Goal: Complete application form: Complete application form

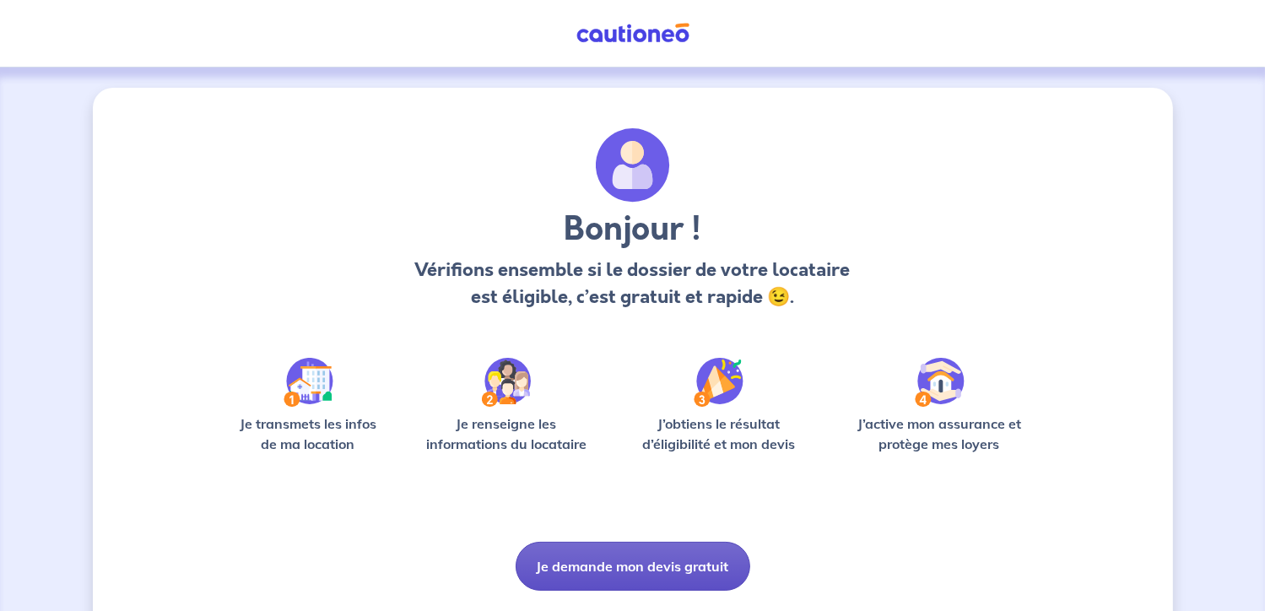
click at [614, 567] on button "Je demande mon devis gratuit" at bounding box center [633, 566] width 235 height 49
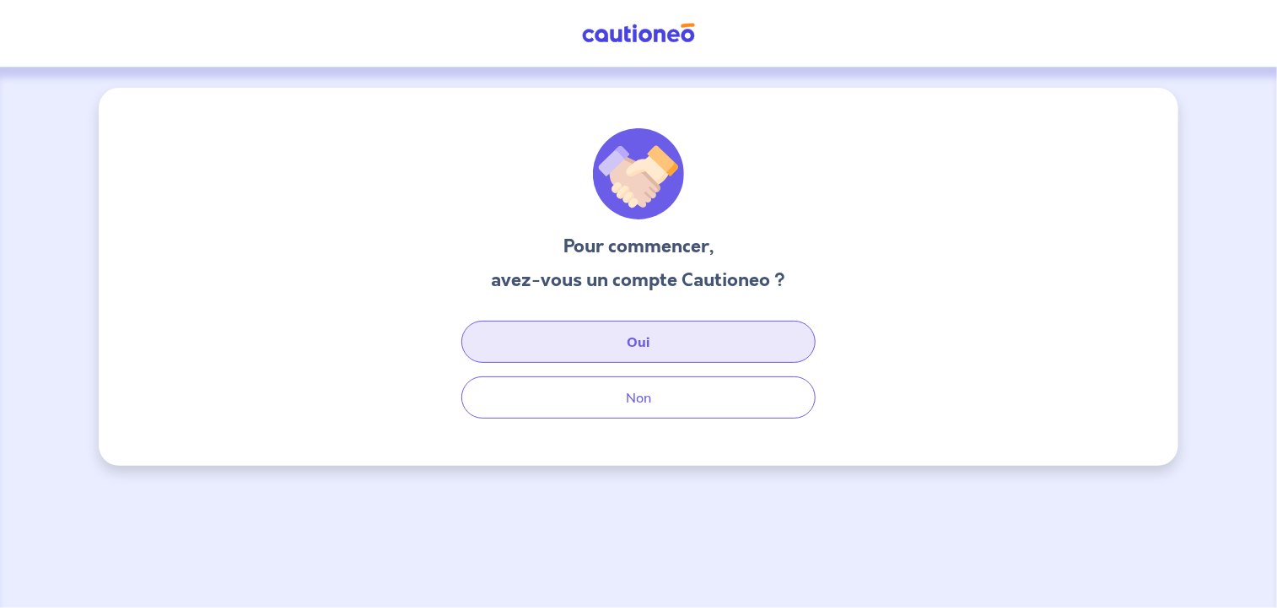
click at [624, 343] on button "Oui" at bounding box center [639, 342] width 354 height 42
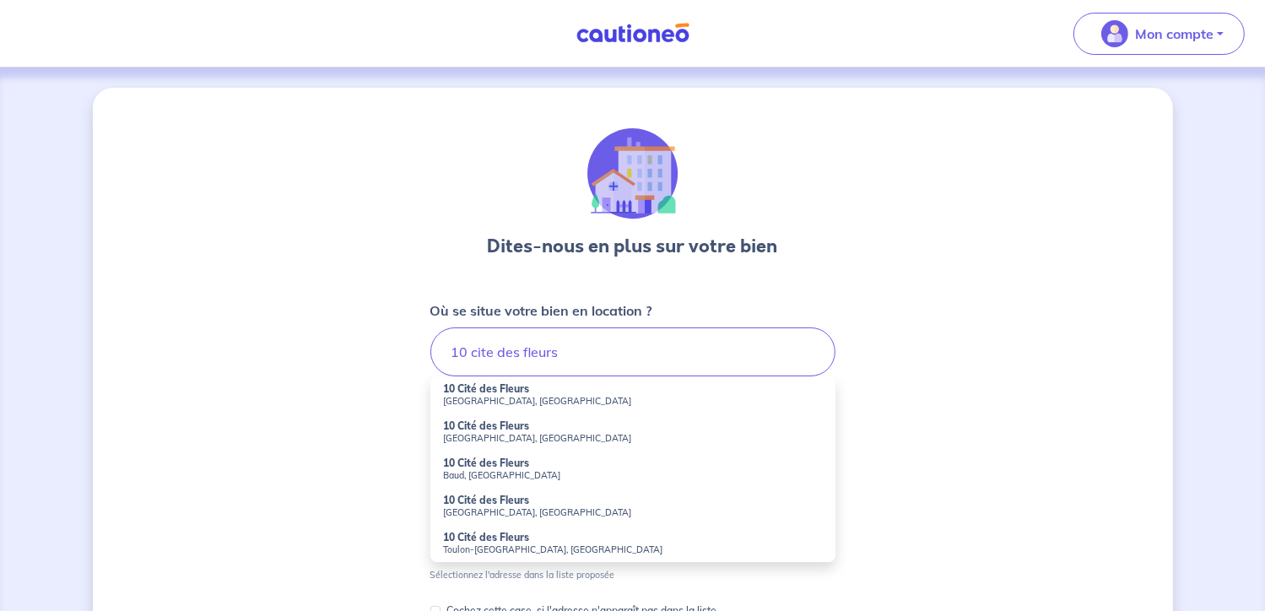
click at [486, 404] on small "[GEOGRAPHIC_DATA], [GEOGRAPHIC_DATA]" at bounding box center [633, 401] width 378 height 12
type input "10 [GEOGRAPHIC_DATA], [GEOGRAPHIC_DATA], [GEOGRAPHIC_DATA]"
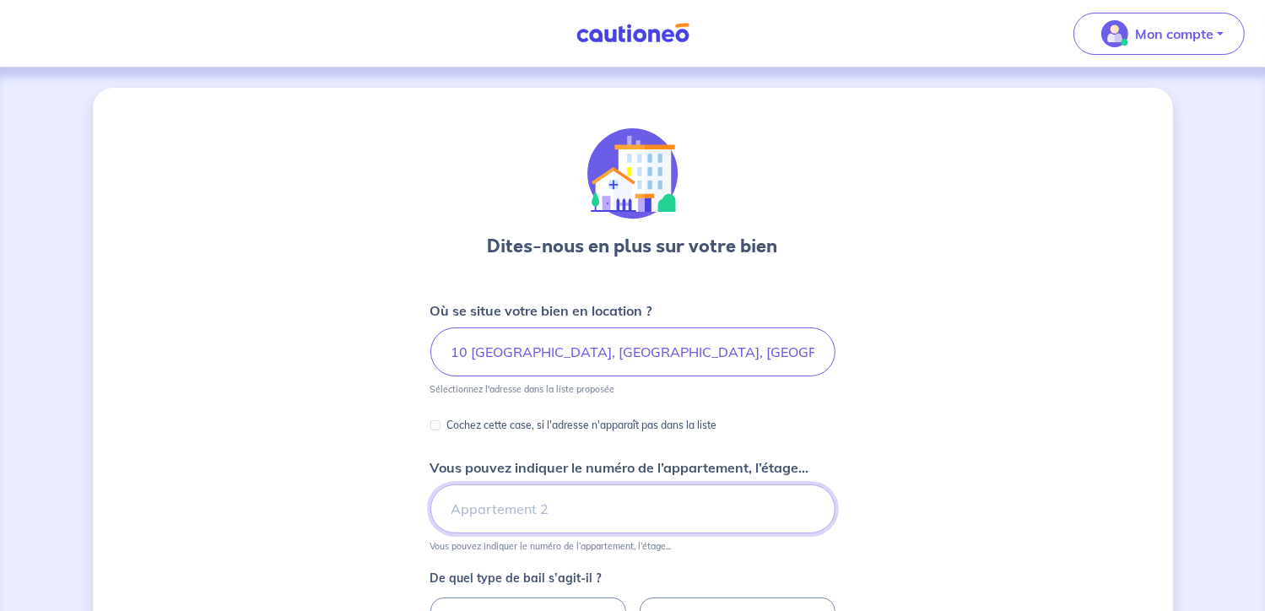
click at [783, 520] on input "Vous pouvez indiquer le numéro de l’appartement, l’étage..." at bounding box center [632, 508] width 405 height 49
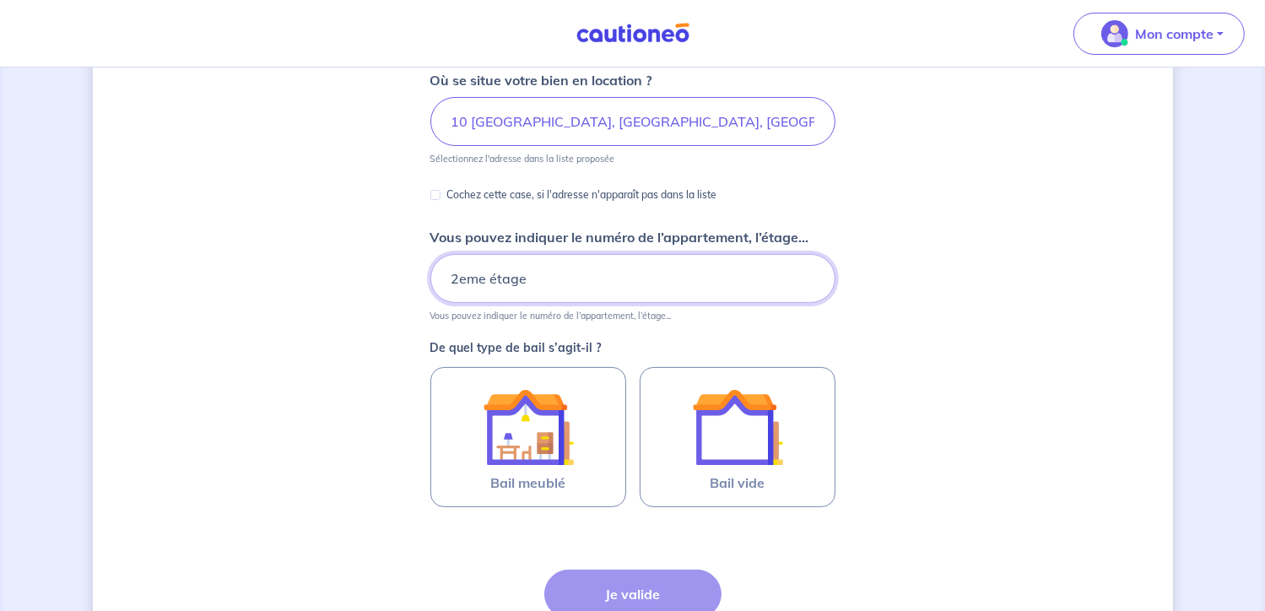
scroll to position [236, 0]
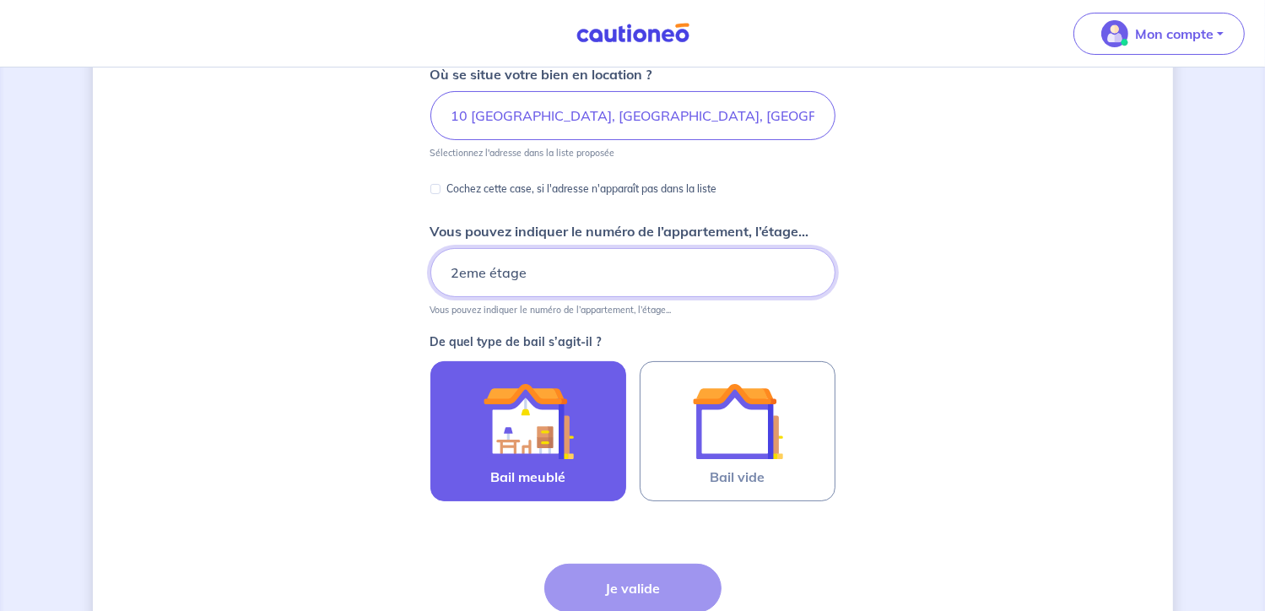
type input "2eme étage"
click at [516, 397] on img at bounding box center [528, 420] width 91 height 91
click at [0, 0] on input "Bail meublé" at bounding box center [0, 0] width 0 height 0
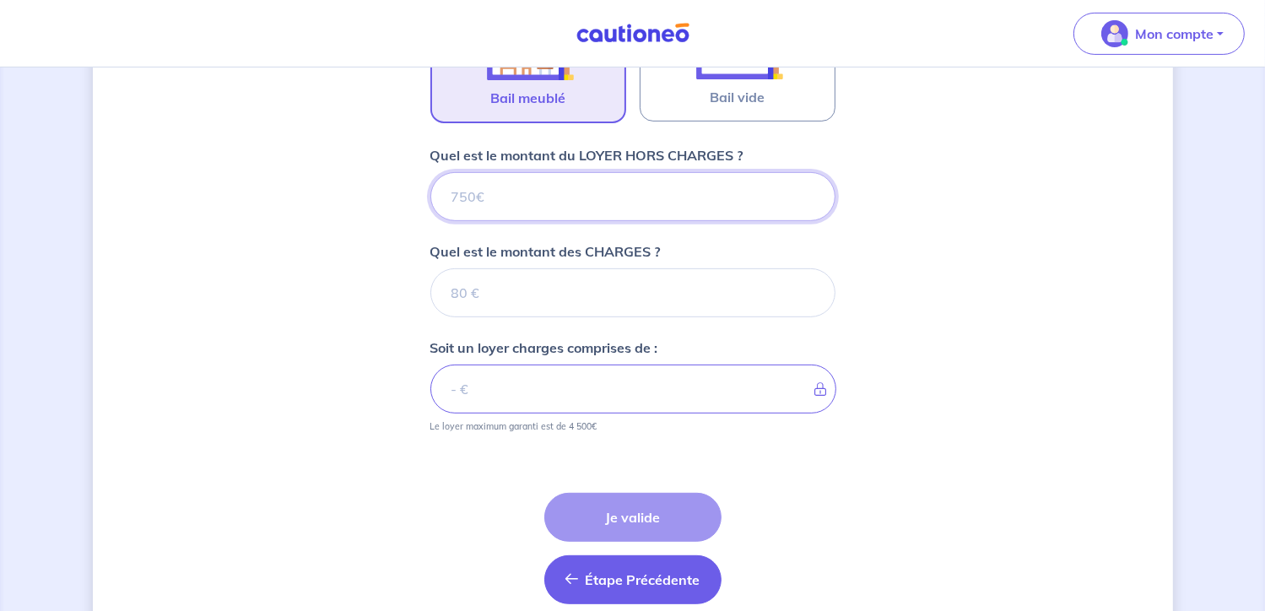
scroll to position [687, 0]
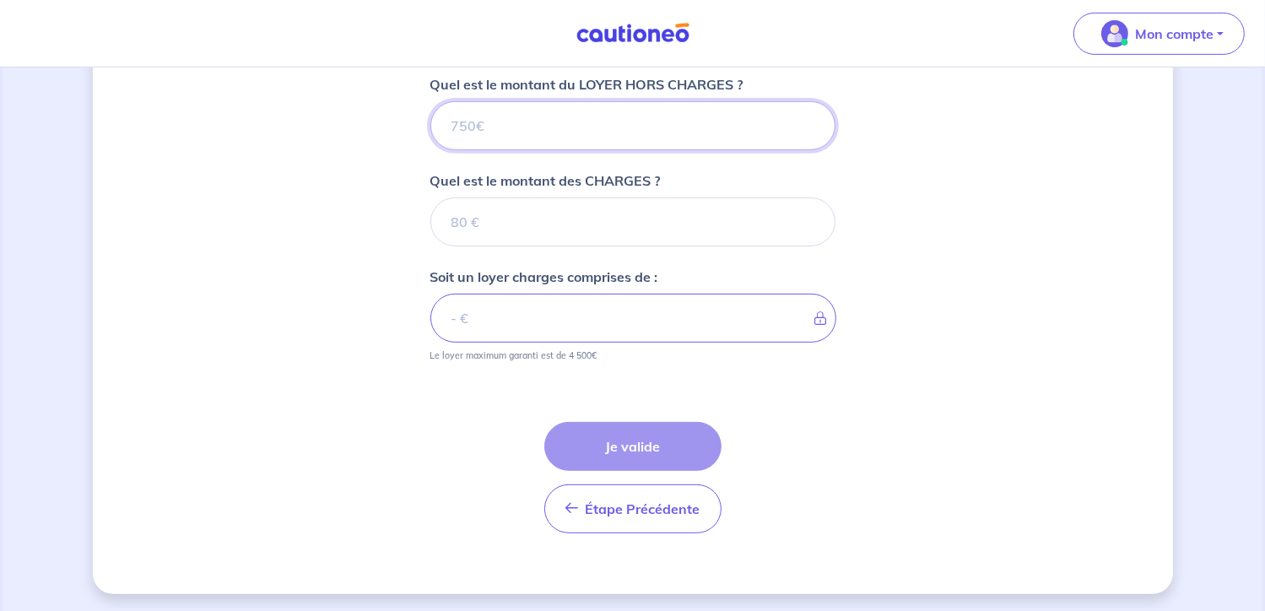
click at [672, 132] on input "Quel est le montant du LOYER HORS CHARGES ?" at bounding box center [632, 125] width 405 height 49
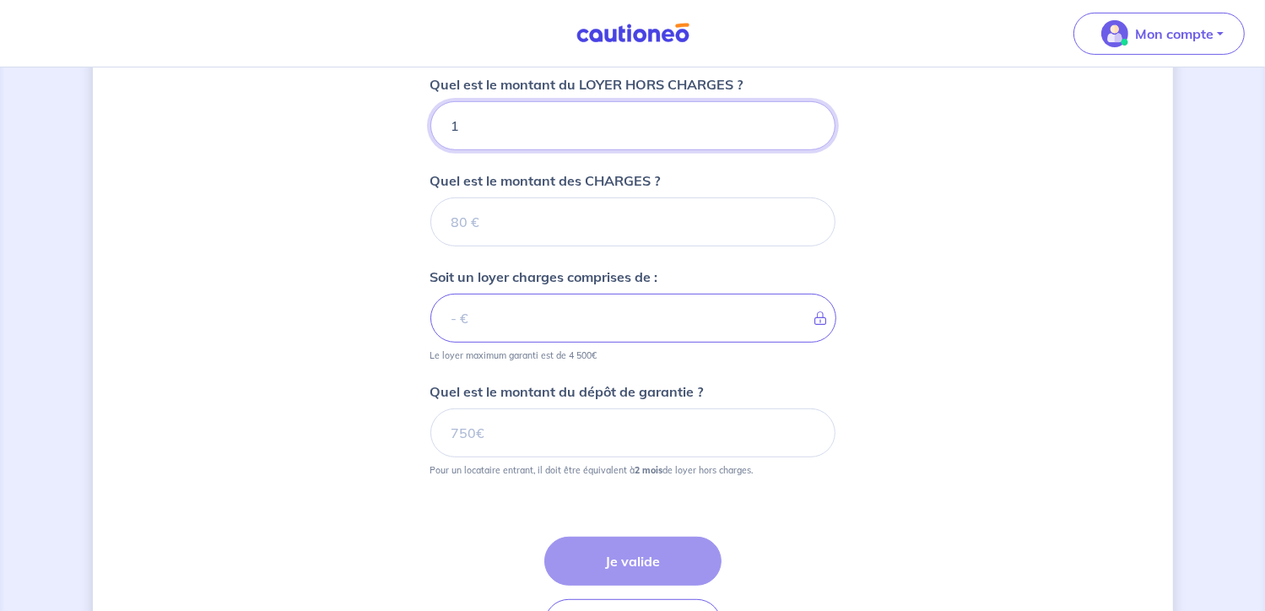
type input "10"
type input "104"
type input "1045"
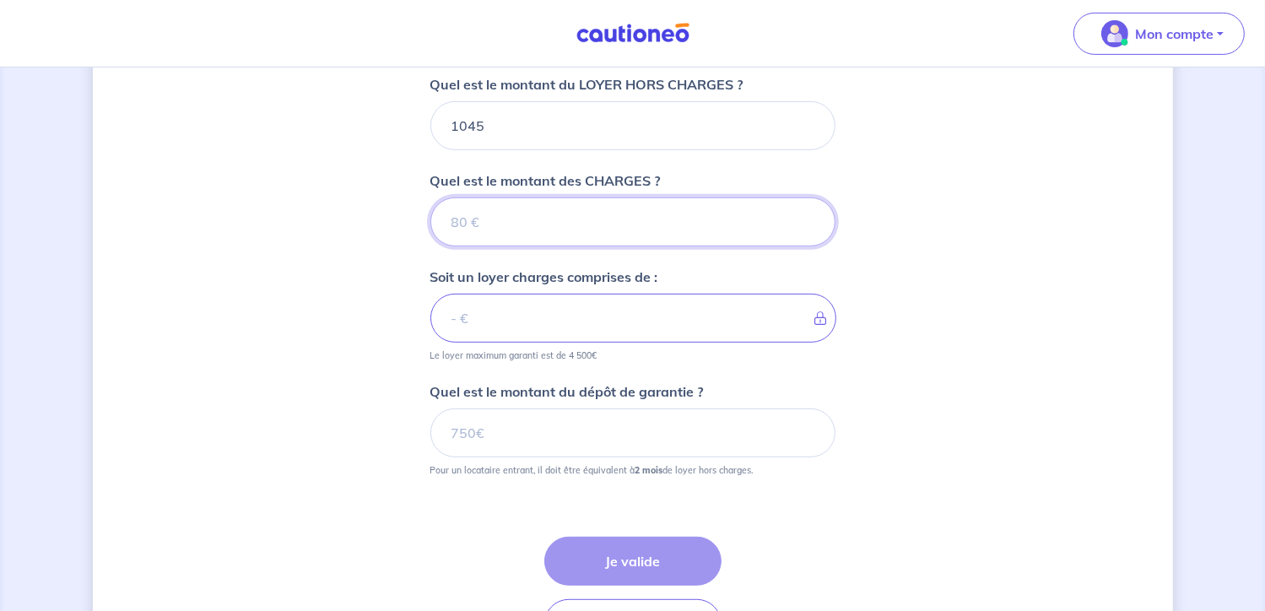
click at [658, 208] on input "Quel est le montant des CHARGES ?" at bounding box center [632, 221] width 405 height 49
type input "105"
type input "1150"
type input "105"
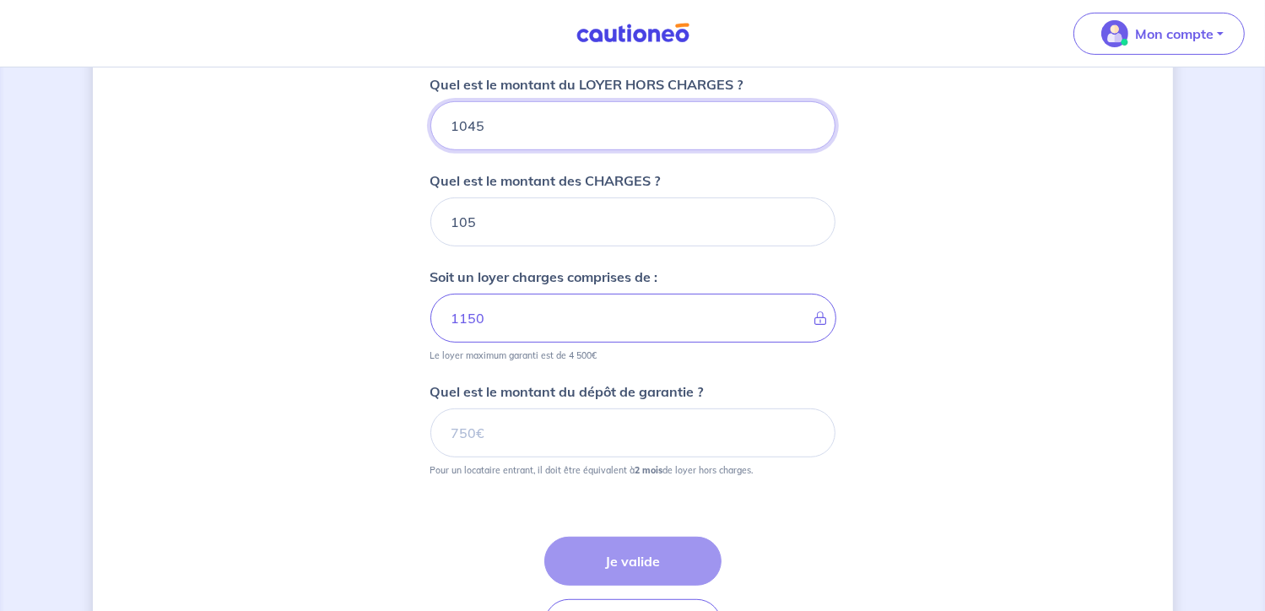
click at [483, 122] on input "1045" at bounding box center [632, 125] width 405 height 49
type input "1"
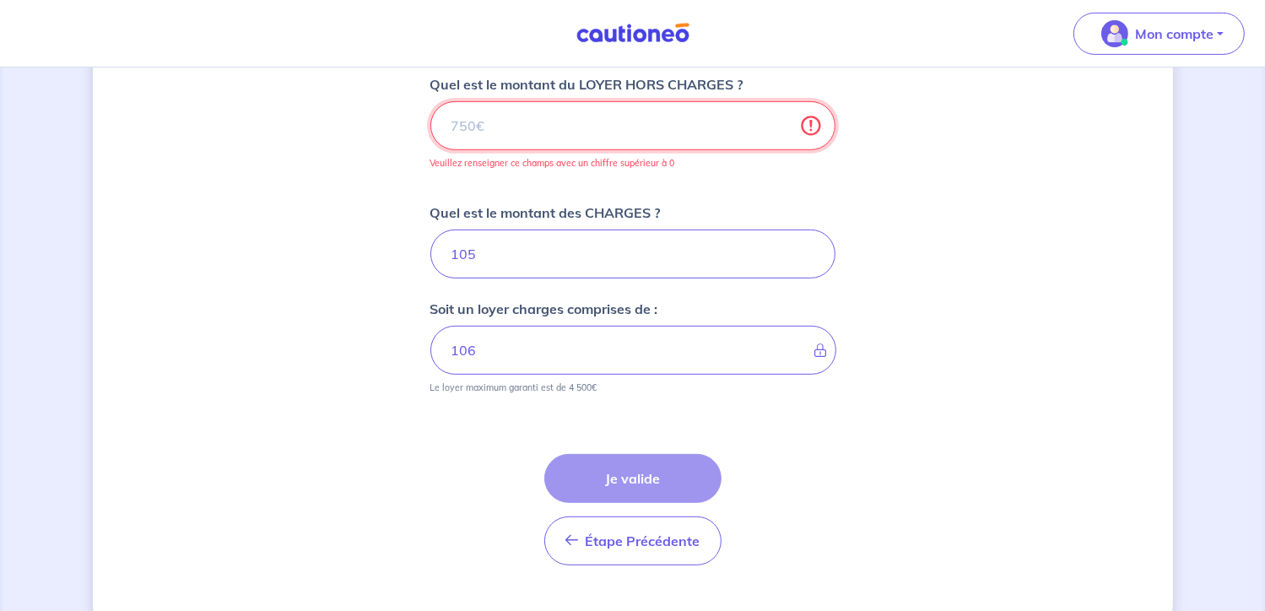
type input "105"
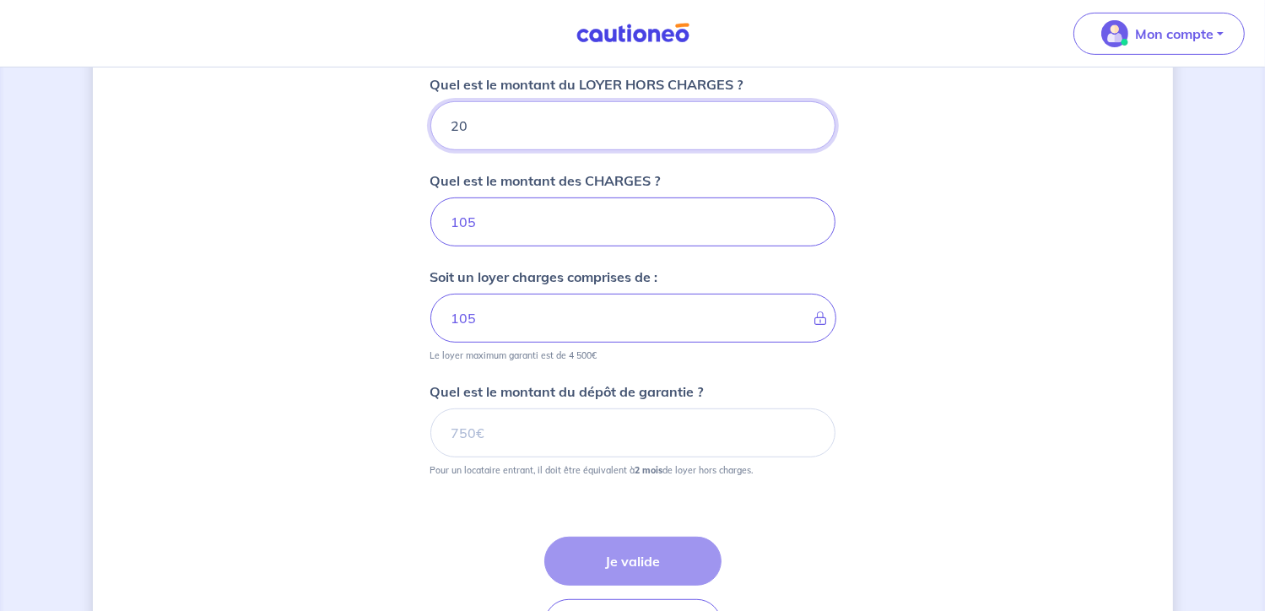
type input "204"
type input "107"
type input "2045"
type input "2150"
type input "2045"
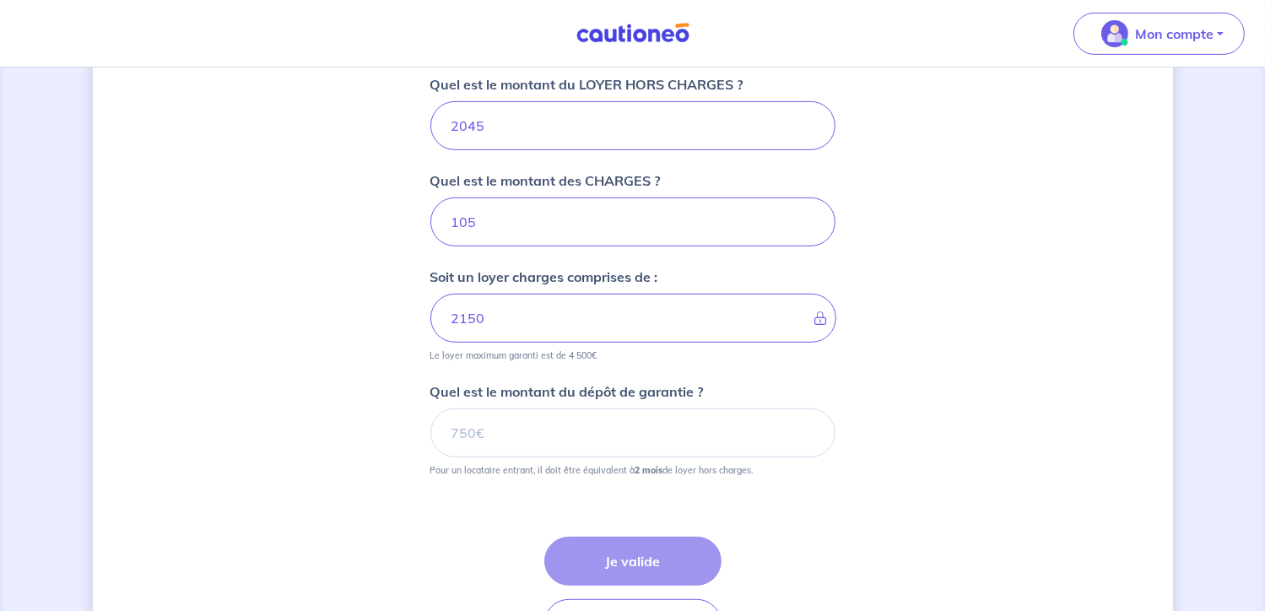
click at [909, 431] on div "Dites-nous en plus sur votre bien Où se situe votre bien en location ? 10 Cité …" at bounding box center [633, 55] width 1080 height 1308
click at [695, 425] on input "Quel est le montant du dépôt de garantie ?" at bounding box center [632, 432] width 405 height 49
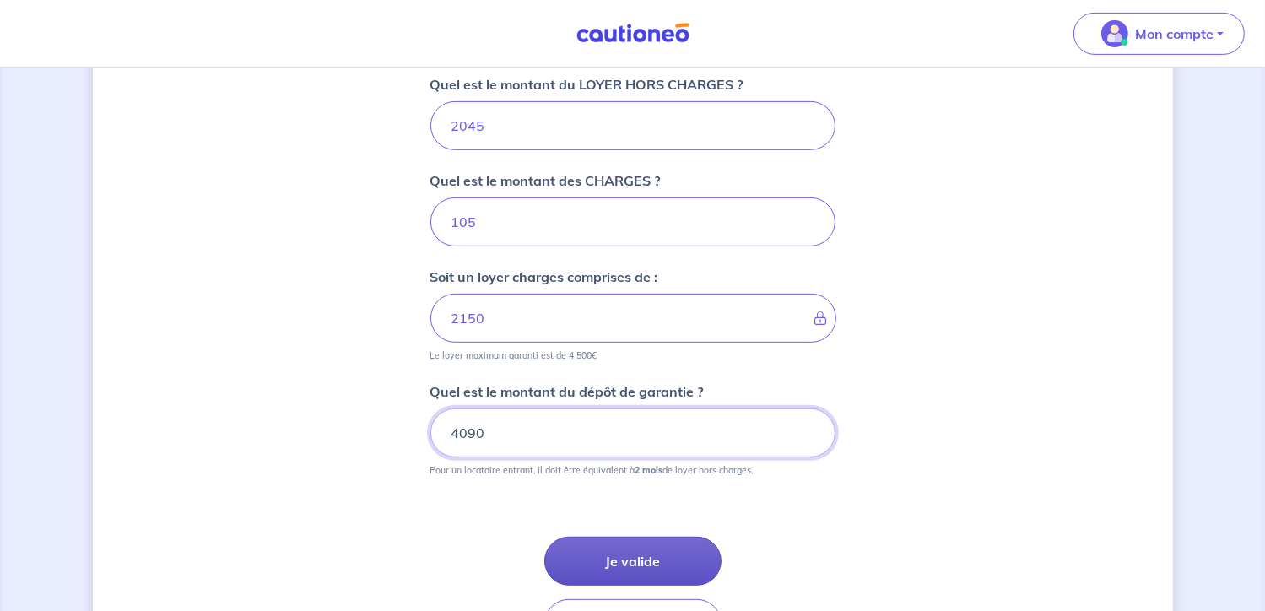
type input "4090"
click at [651, 553] on button "Je valide" at bounding box center [632, 561] width 177 height 49
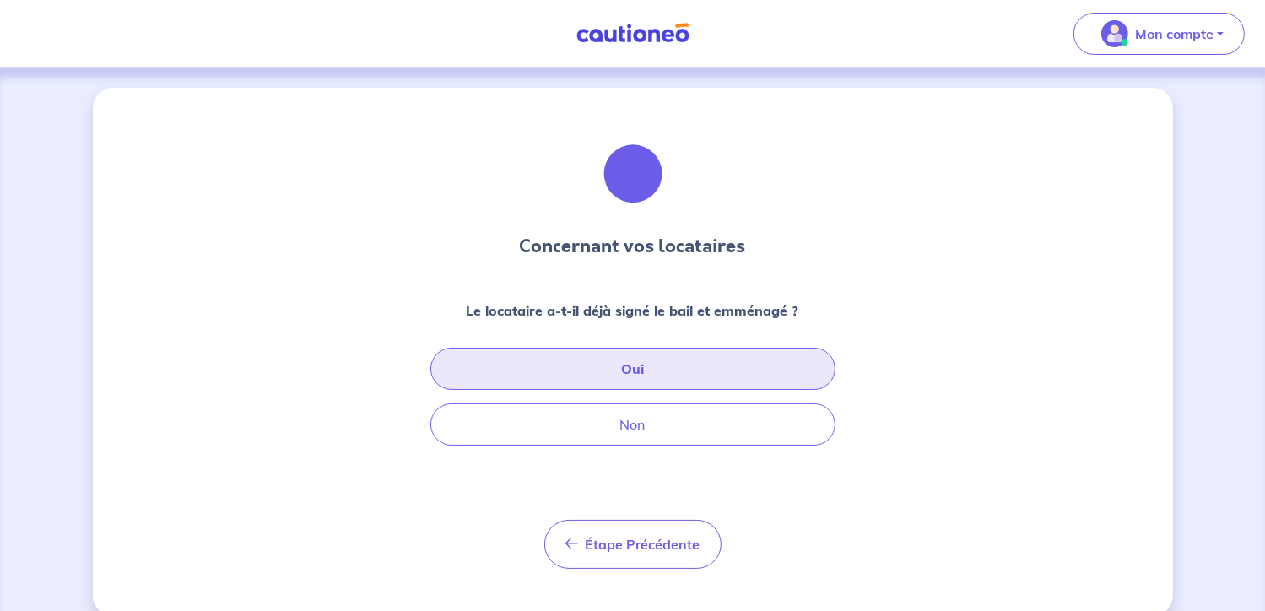
click at [607, 367] on button "Oui" at bounding box center [632, 369] width 405 height 42
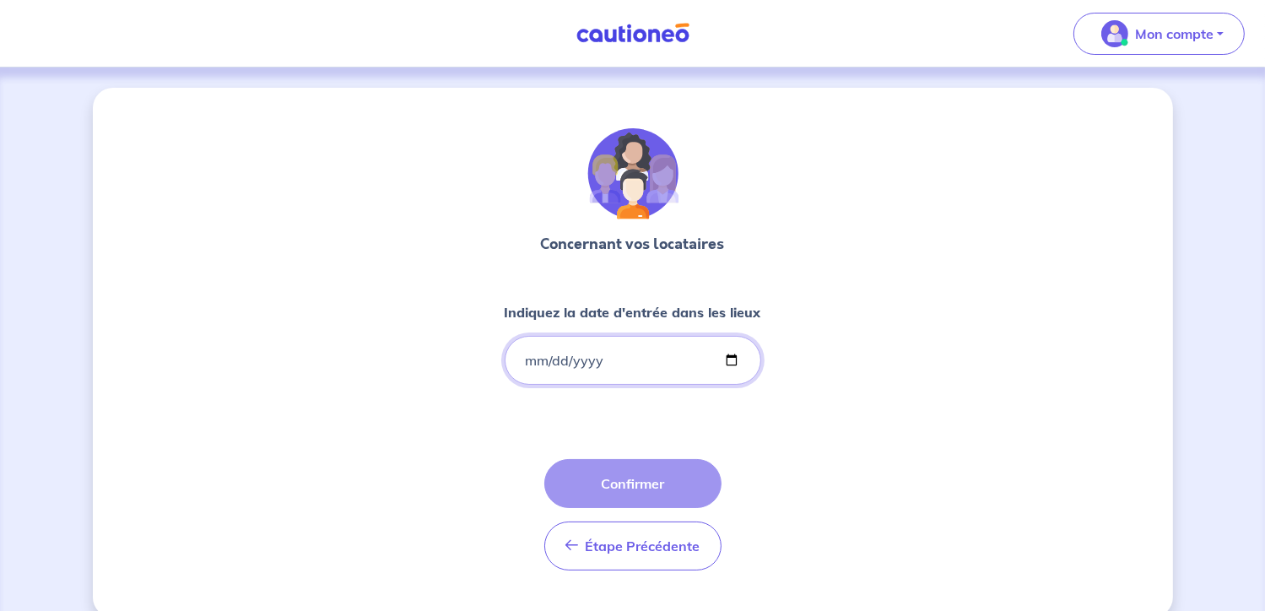
click at [729, 360] on input "Indiquez la date d'entrée dans les lieux" at bounding box center [633, 360] width 257 height 49
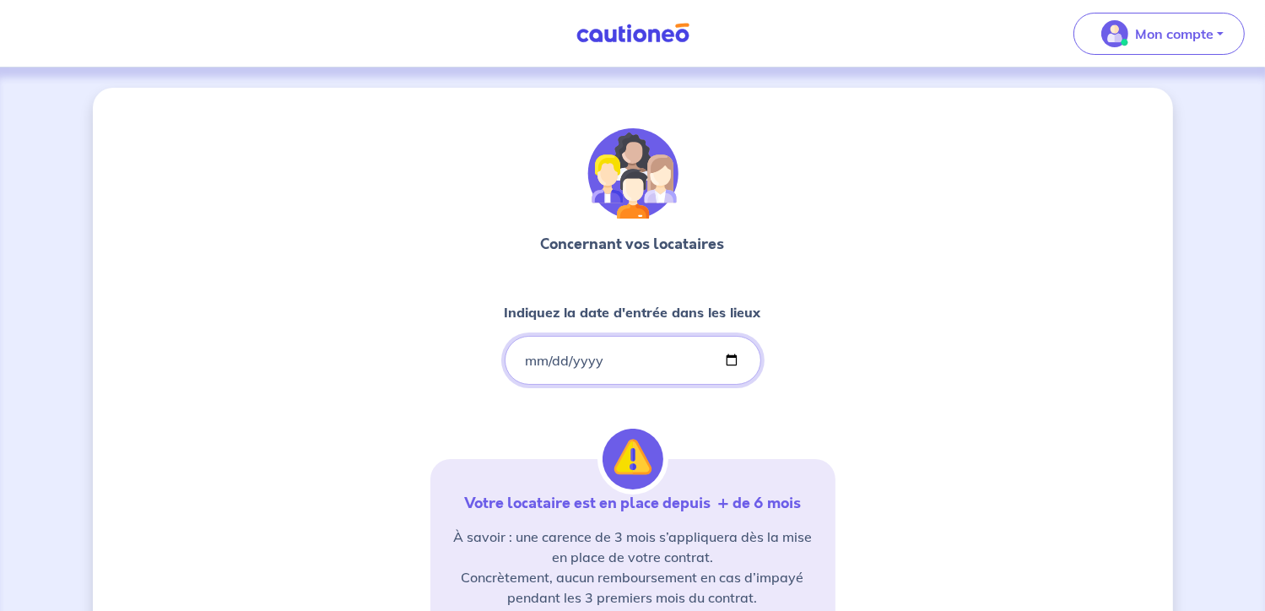
click at [535, 358] on input "2023-09-12" at bounding box center [633, 360] width 257 height 49
type input "2023-09-11"
click at [726, 355] on input "2023-09-11" at bounding box center [633, 360] width 257 height 49
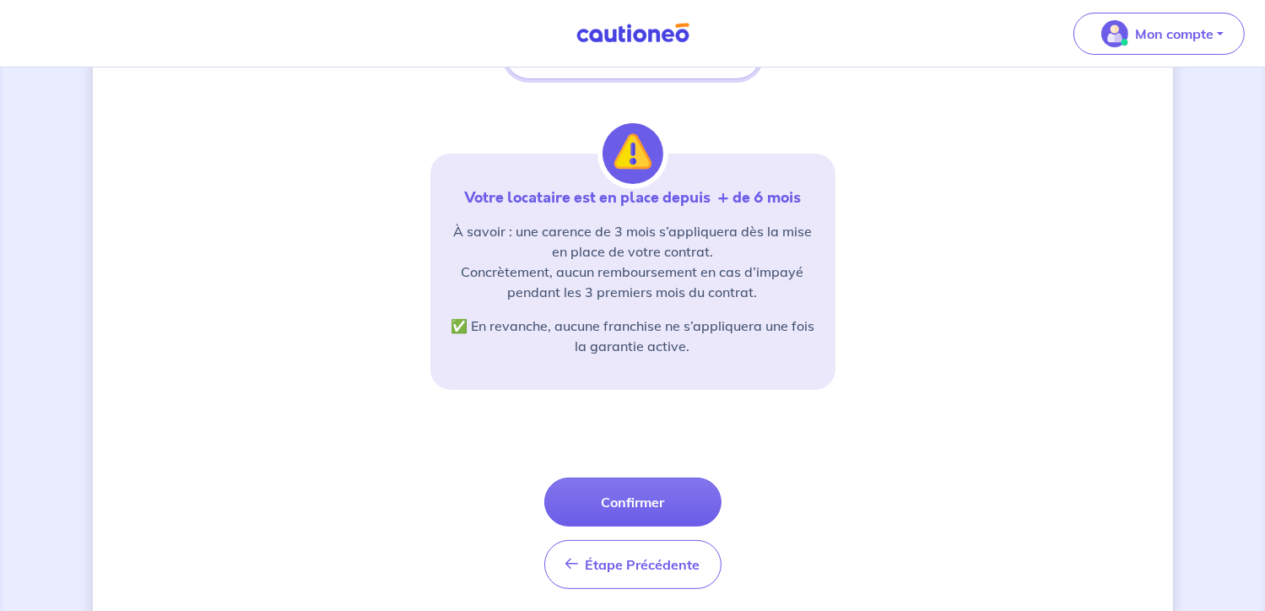
scroll to position [338, 0]
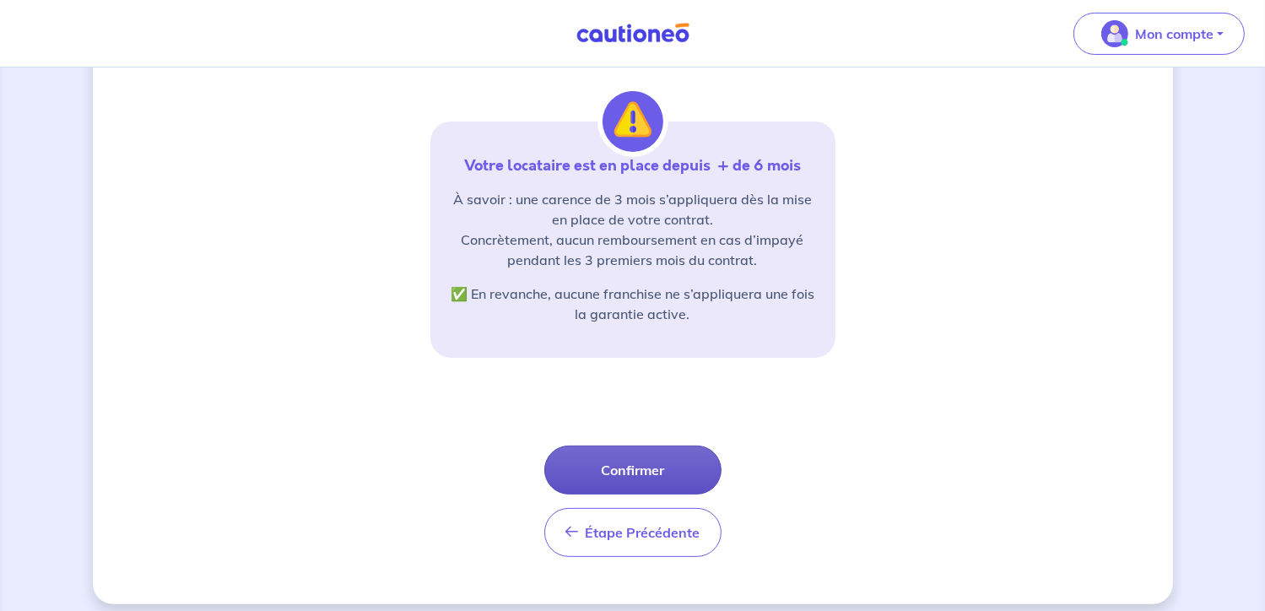
click at [614, 462] on button "Confirmer" at bounding box center [632, 470] width 177 height 49
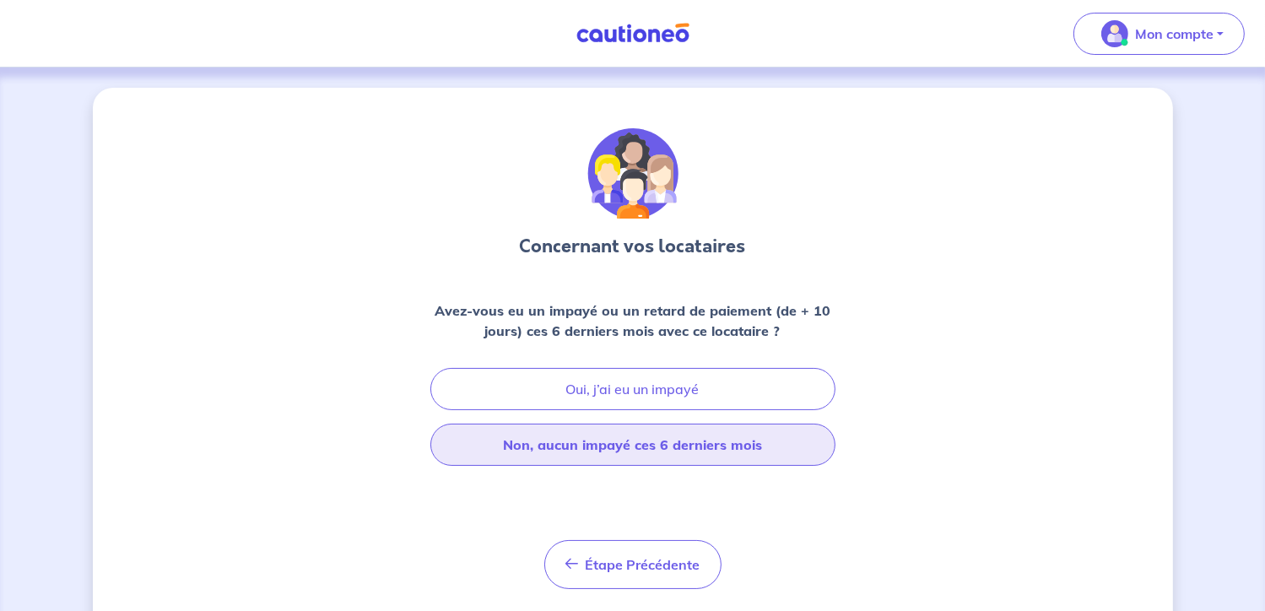
click at [627, 446] on button "Non, aucun impayé ces 6 derniers mois" at bounding box center [632, 445] width 405 height 42
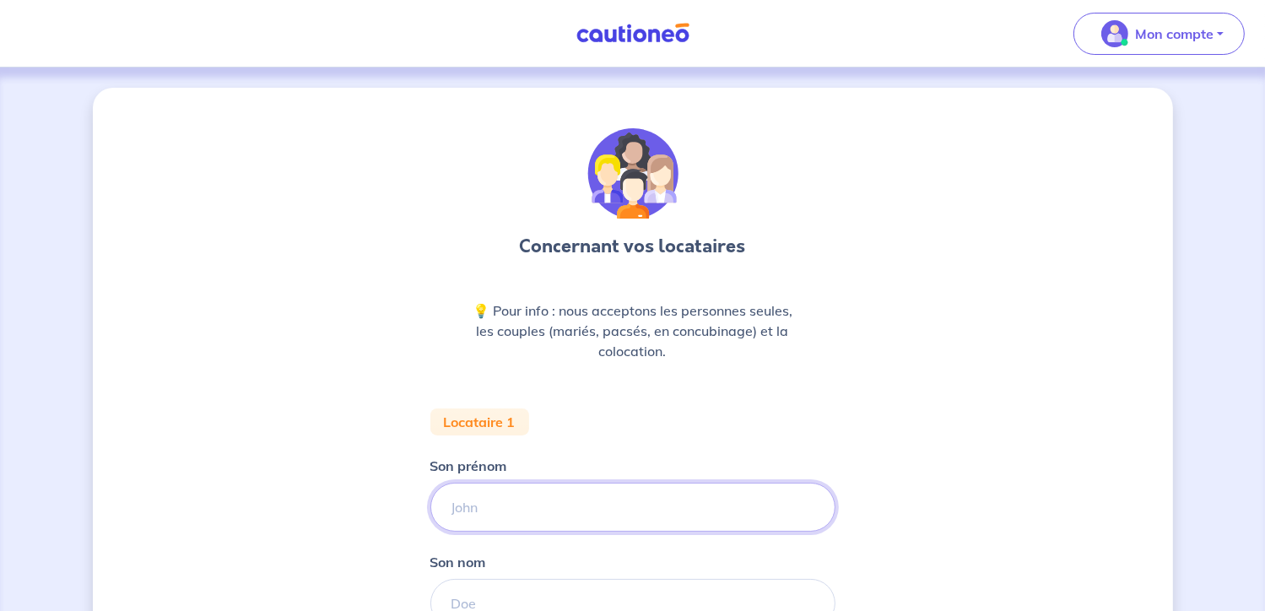
click at [690, 513] on input "Son prénom" at bounding box center [632, 507] width 405 height 49
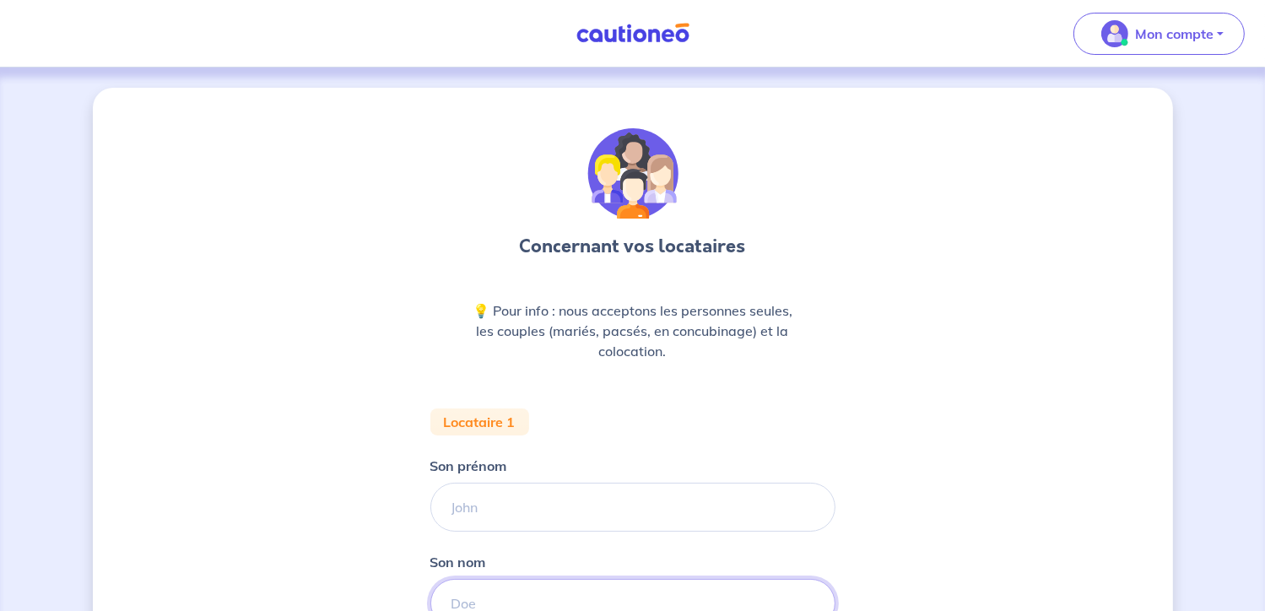
click at [678, 597] on input "Son nom" at bounding box center [632, 603] width 405 height 49
type input "Coutinho"
click at [683, 523] on input "Son prénom" at bounding box center [632, 507] width 405 height 49
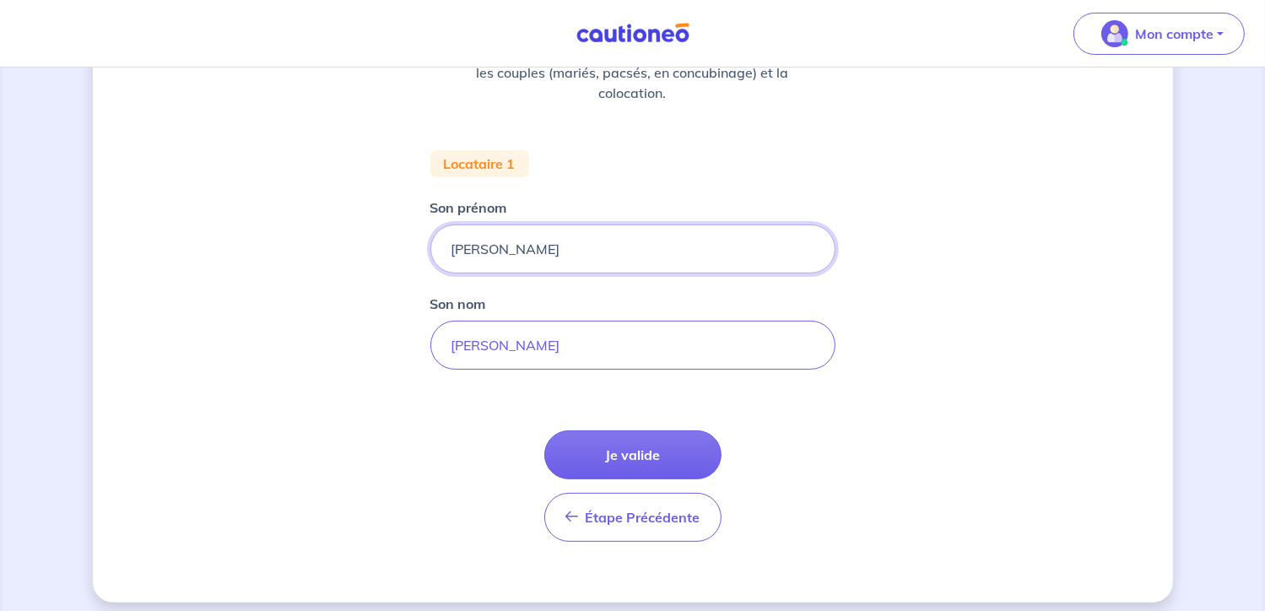
scroll to position [268, 0]
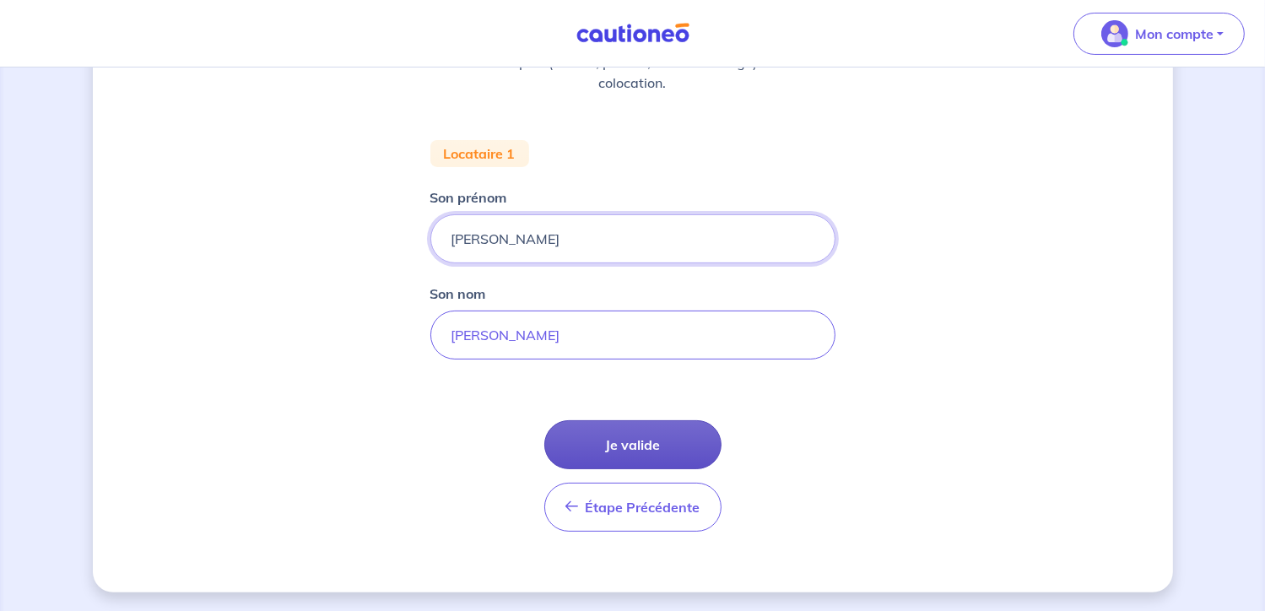
type input "Carla"
click at [673, 449] on button "Je valide" at bounding box center [632, 444] width 177 height 49
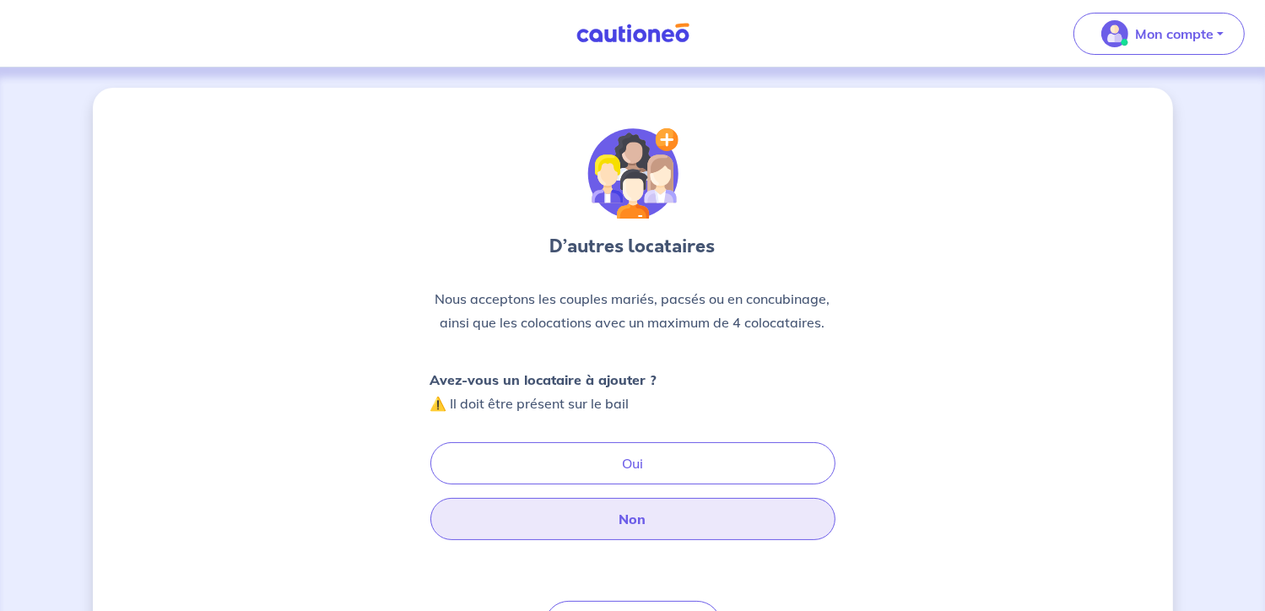
click at [656, 521] on button "Non" at bounding box center [632, 519] width 405 height 42
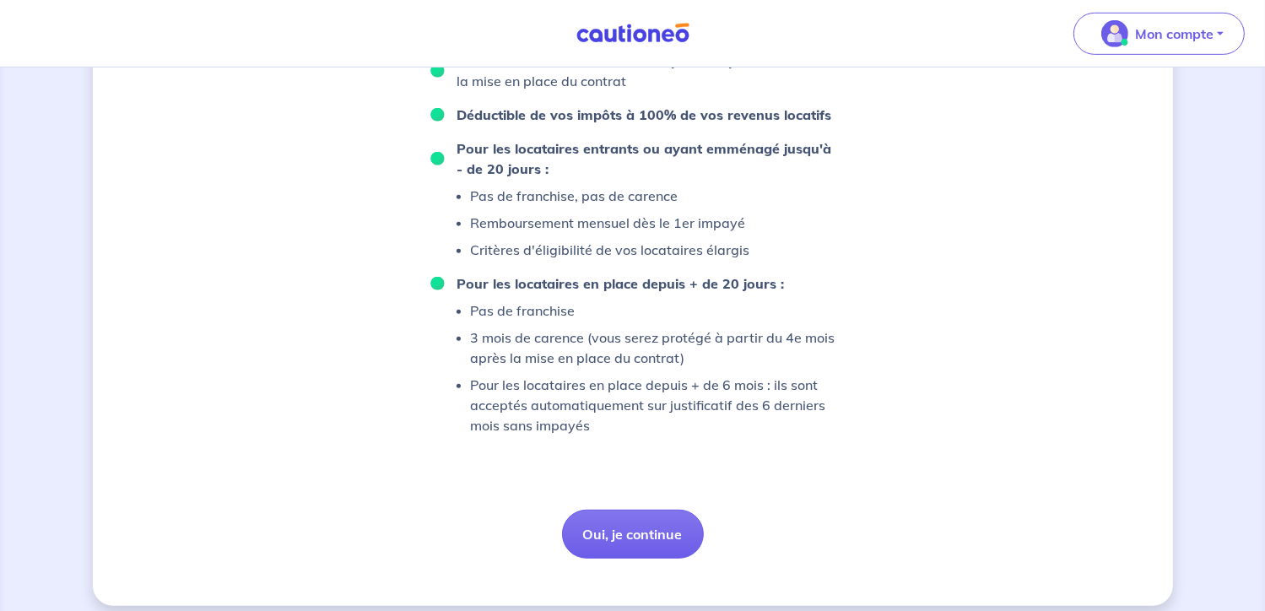
scroll to position [377, 0]
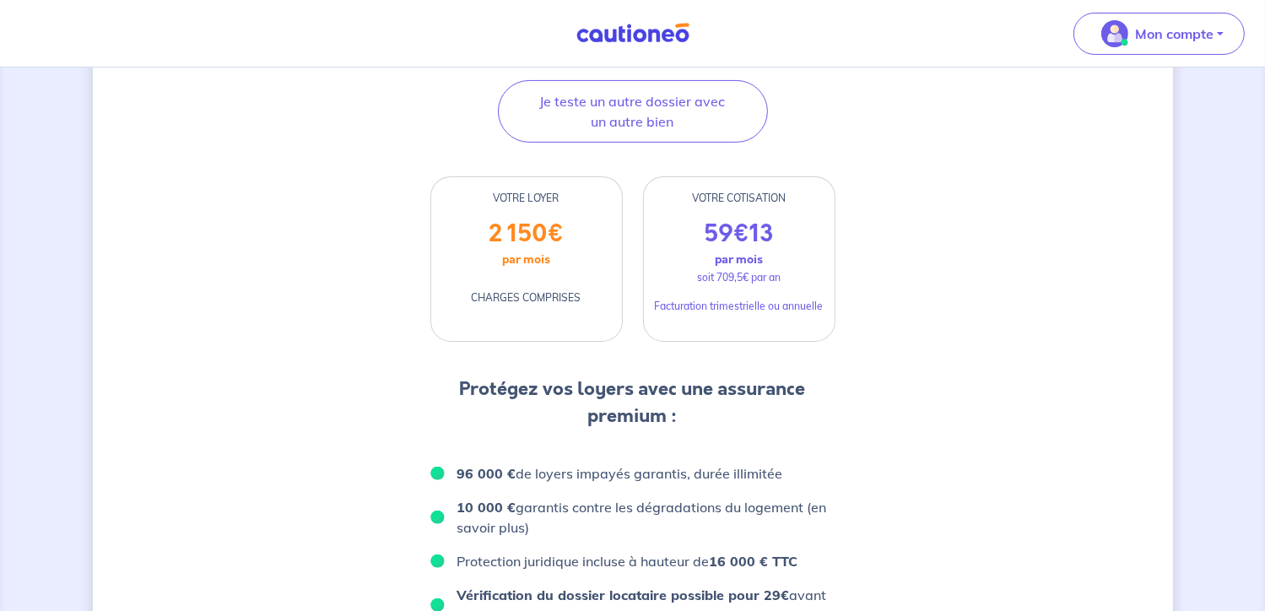
click at [775, 313] on div "59 € 13 par mois soit 709,5€ par an Facturation trimestrielle ou annuelle" at bounding box center [739, 280] width 191 height 122
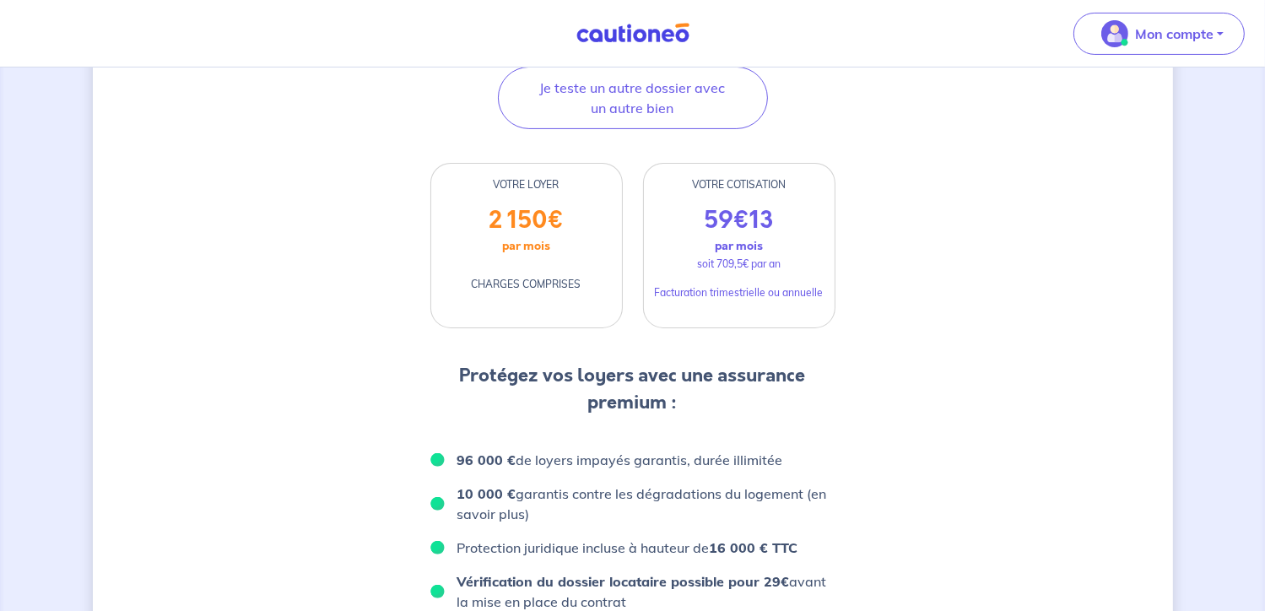
scroll to position [359, 0]
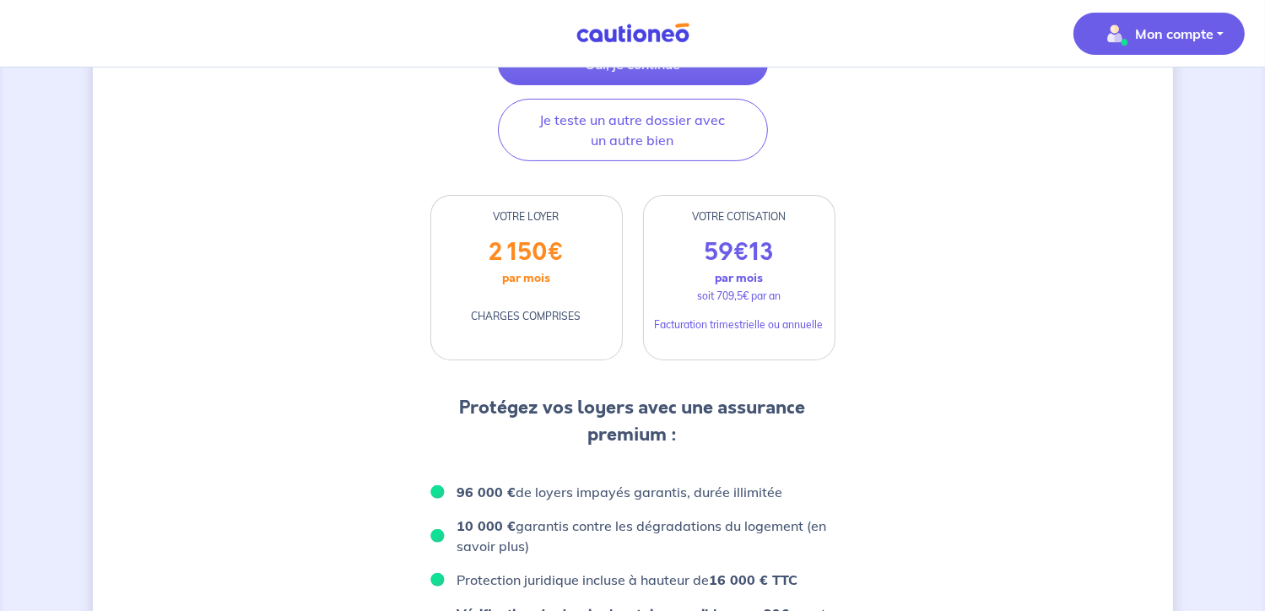
click at [1227, 32] on button "Mon compte" at bounding box center [1158, 34] width 171 height 42
